Goal: Complete application form

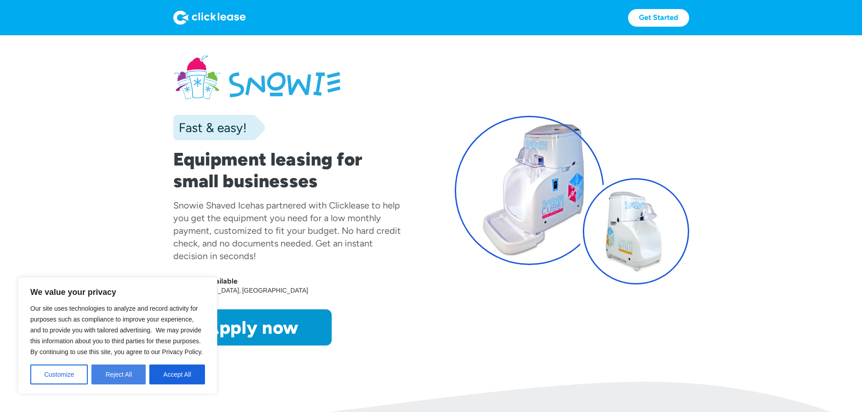
click at [126, 375] on button "Reject All" at bounding box center [118, 375] width 54 height 20
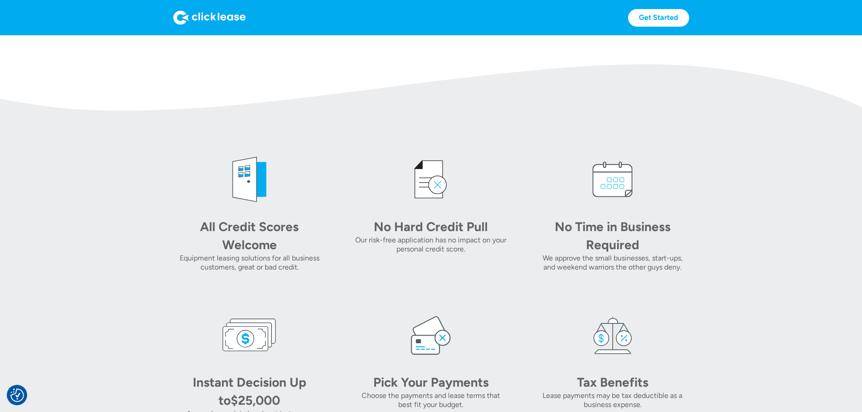
scroll to position [137, 0]
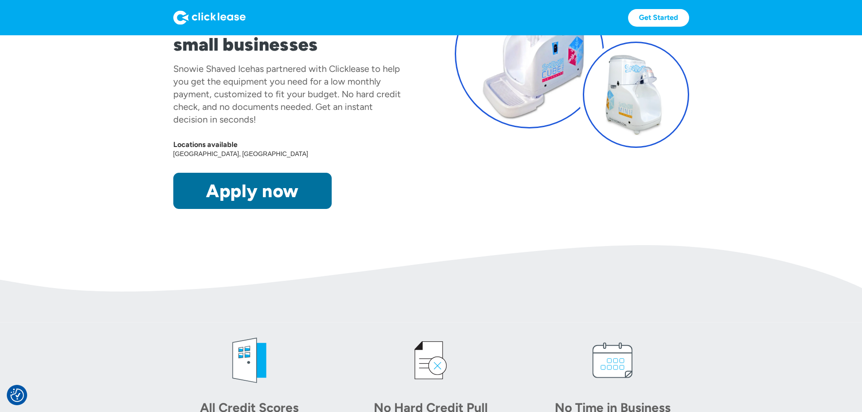
click at [251, 209] on link "Apply now" at bounding box center [252, 191] width 158 height 36
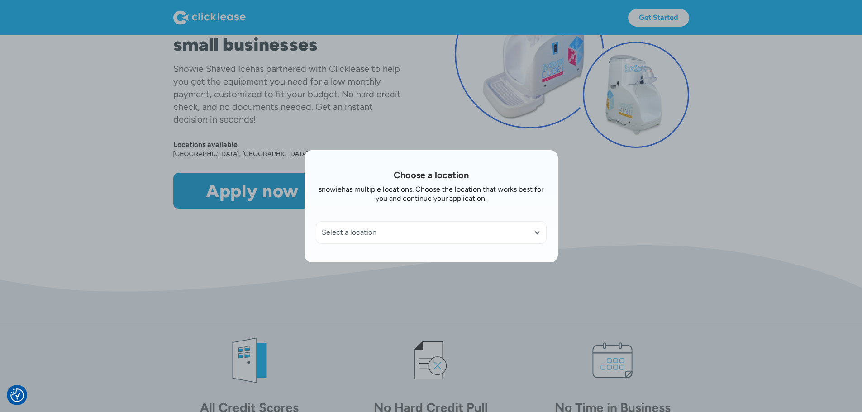
click at [432, 238] on div "Select a location" at bounding box center [431, 233] width 230 height 22
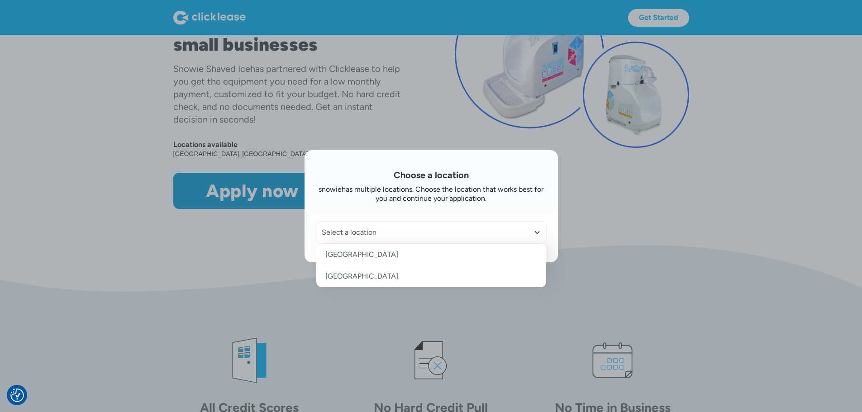
click at [377, 257] on link "Eastern States" at bounding box center [431, 255] width 230 height 22
